Goal: Subscribe to service/newsletter

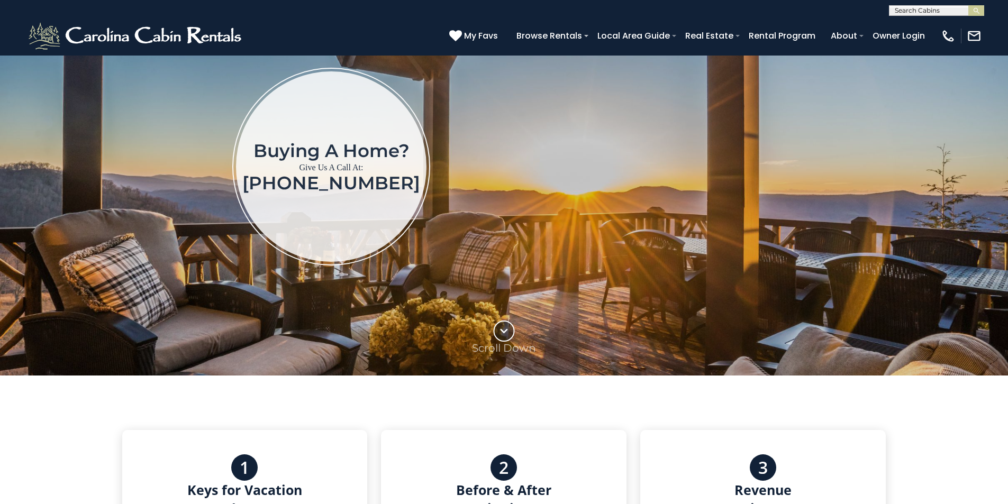
scroll to position [88, 0]
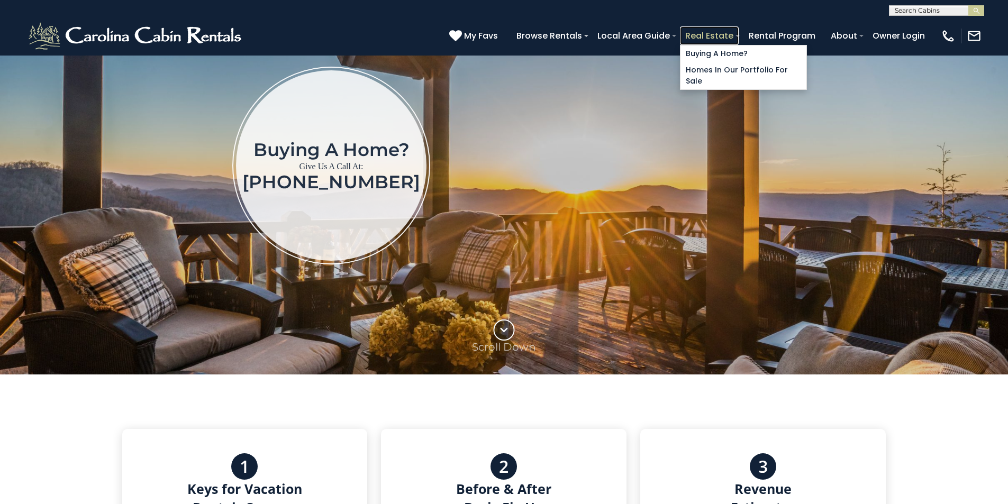
click at [738, 30] on link "Real Estate" at bounding box center [709, 35] width 59 height 19
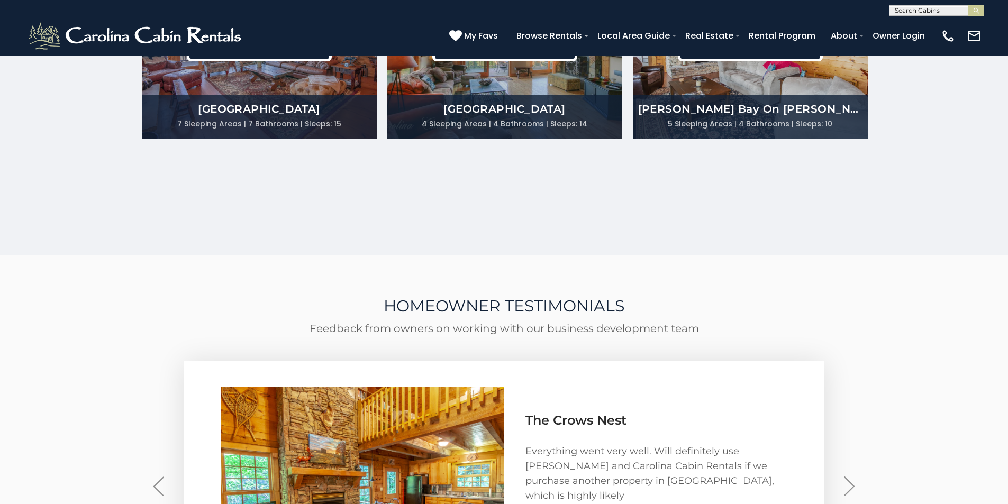
scroll to position [2924, 0]
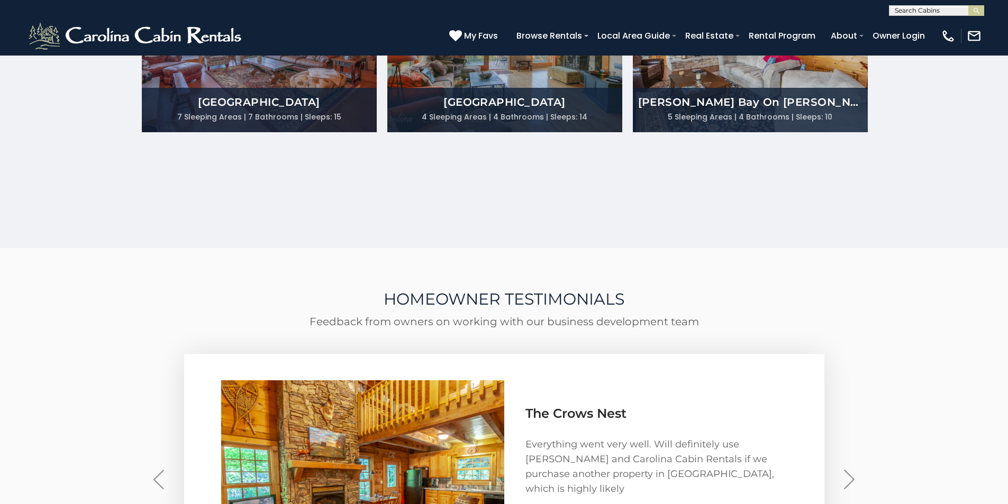
click at [0, 353] on div "HOMEOWNER TESTIMONIALS Feedback from owners on working with our business develo…" at bounding box center [504, 458] width 1008 height 420
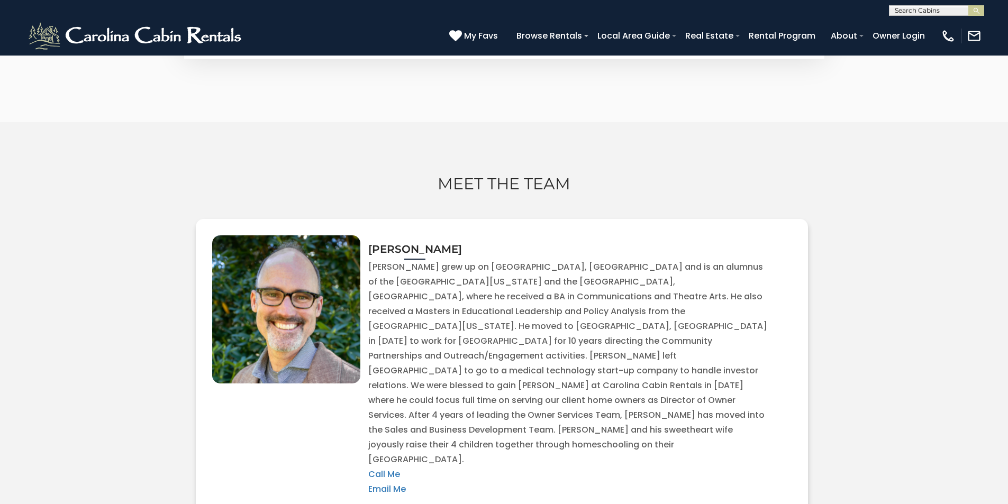
scroll to position [3475, 0]
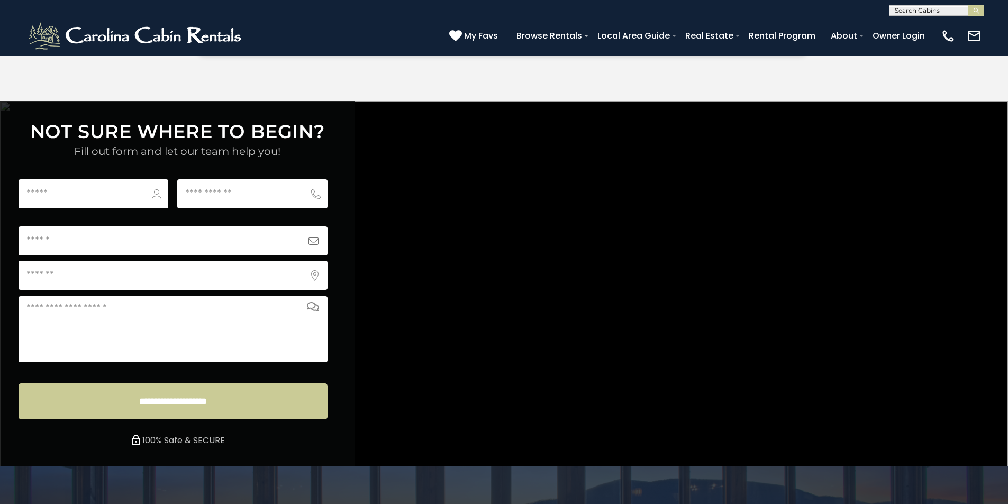
scroll to position [3939, 0]
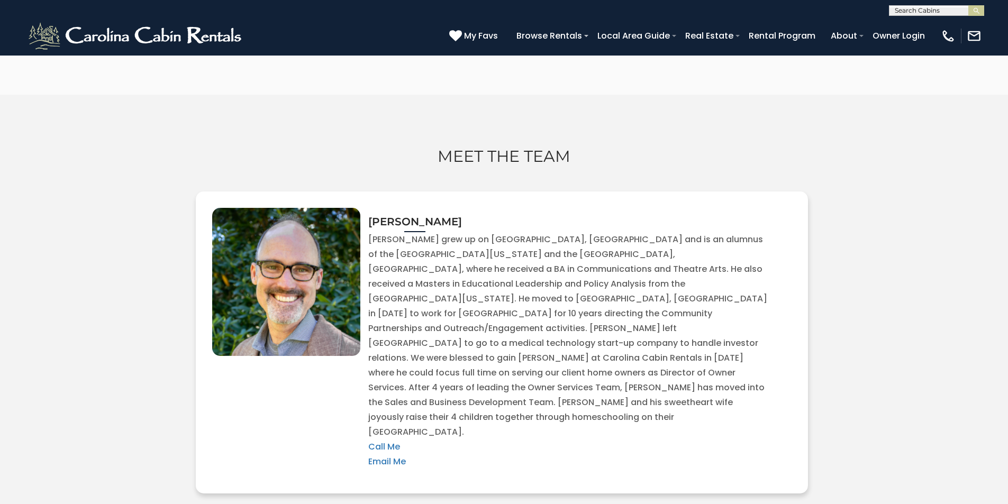
scroll to position [3361, 0]
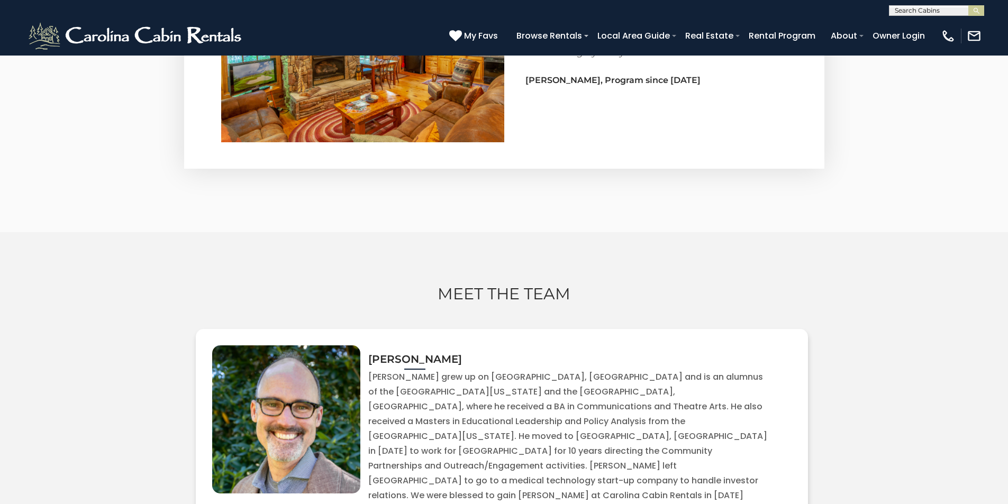
click at [80, 232] on div "MEET THE TEAM [PERSON_NAME] Call Me Email Me" at bounding box center [504, 434] width 1008 height 404
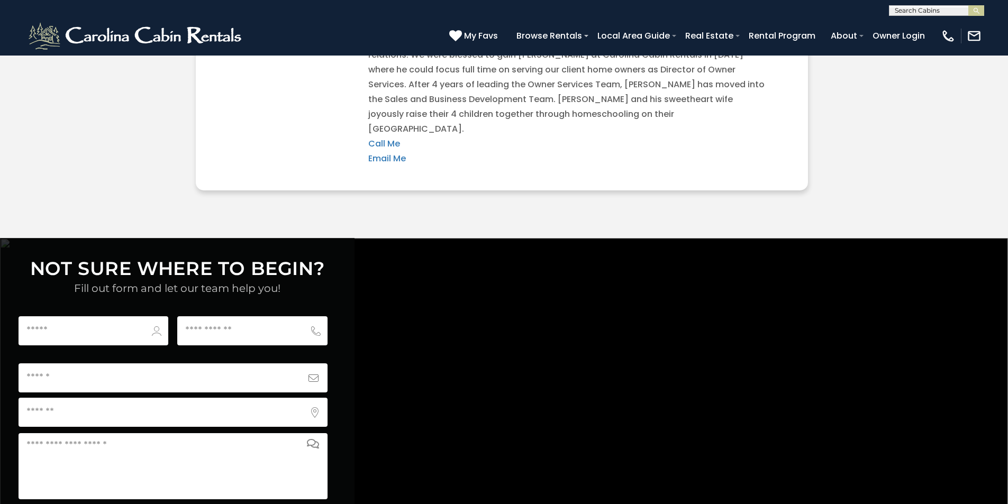
scroll to position [3939, 0]
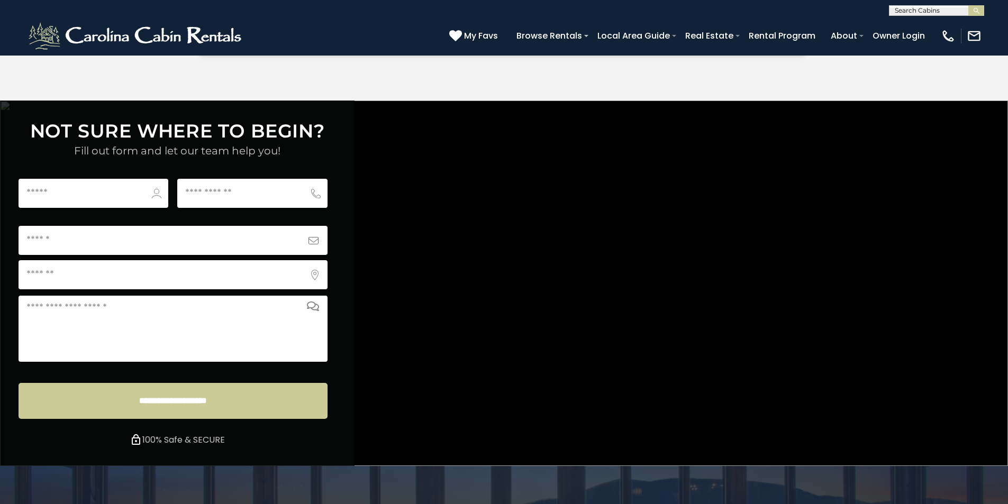
type input "**********"
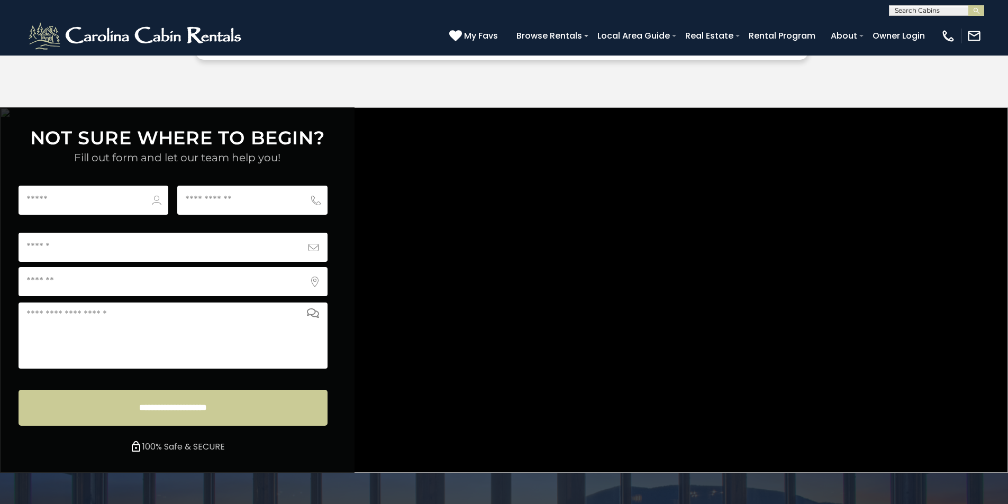
scroll to position [3939, 0]
